Goal: Transaction & Acquisition: Purchase product/service

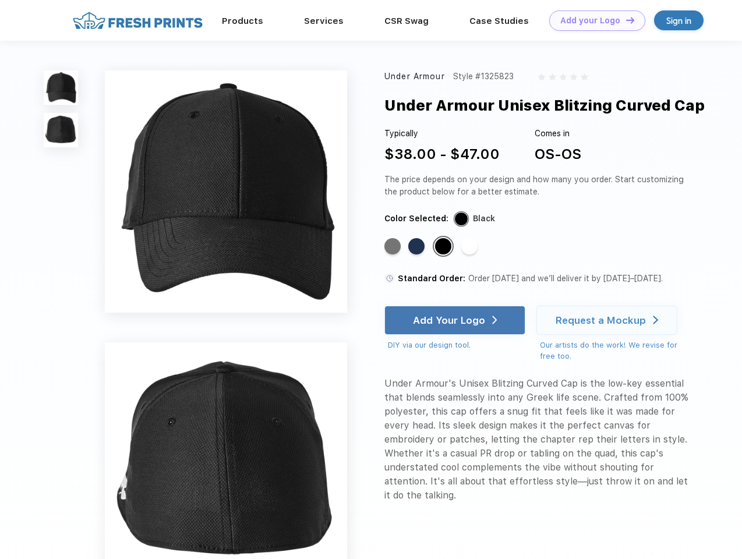
click at [593, 20] on link "Add your Logo Design Tool" at bounding box center [597, 20] width 96 height 20
click at [0, 0] on div "Design Tool" at bounding box center [0, 0] width 0 height 0
click at [625, 20] on link "Add your Logo Design Tool" at bounding box center [597, 20] width 96 height 20
click at [61, 87] on img at bounding box center [61, 87] width 34 height 34
click at [61, 130] on img at bounding box center [61, 130] width 34 height 34
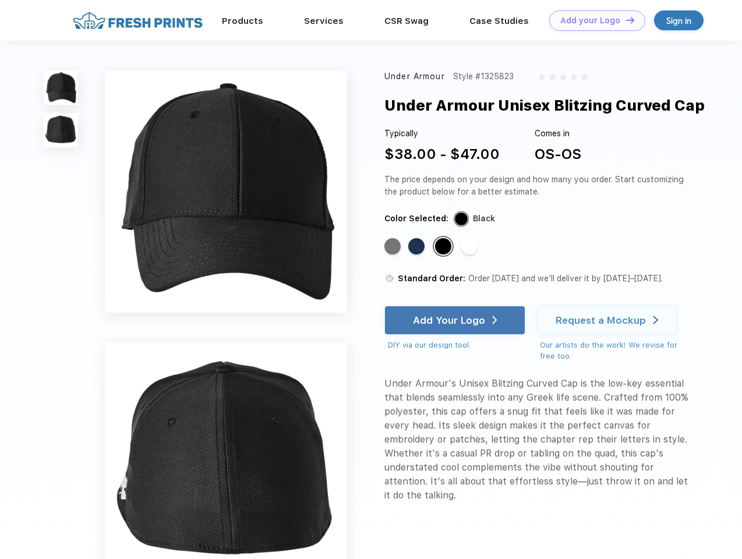
click at [394, 247] on div "Standard Color" at bounding box center [392, 246] width 16 height 16
click at [417, 247] on div "Standard Color" at bounding box center [416, 246] width 16 height 16
click at [444, 247] on div "Standard Color" at bounding box center [443, 246] width 16 height 16
click at [470, 247] on div "Standard Color" at bounding box center [469, 246] width 16 height 16
click at [456, 320] on div "Add Your Logo" at bounding box center [449, 320] width 72 height 12
